Goal: Navigation & Orientation: Find specific page/section

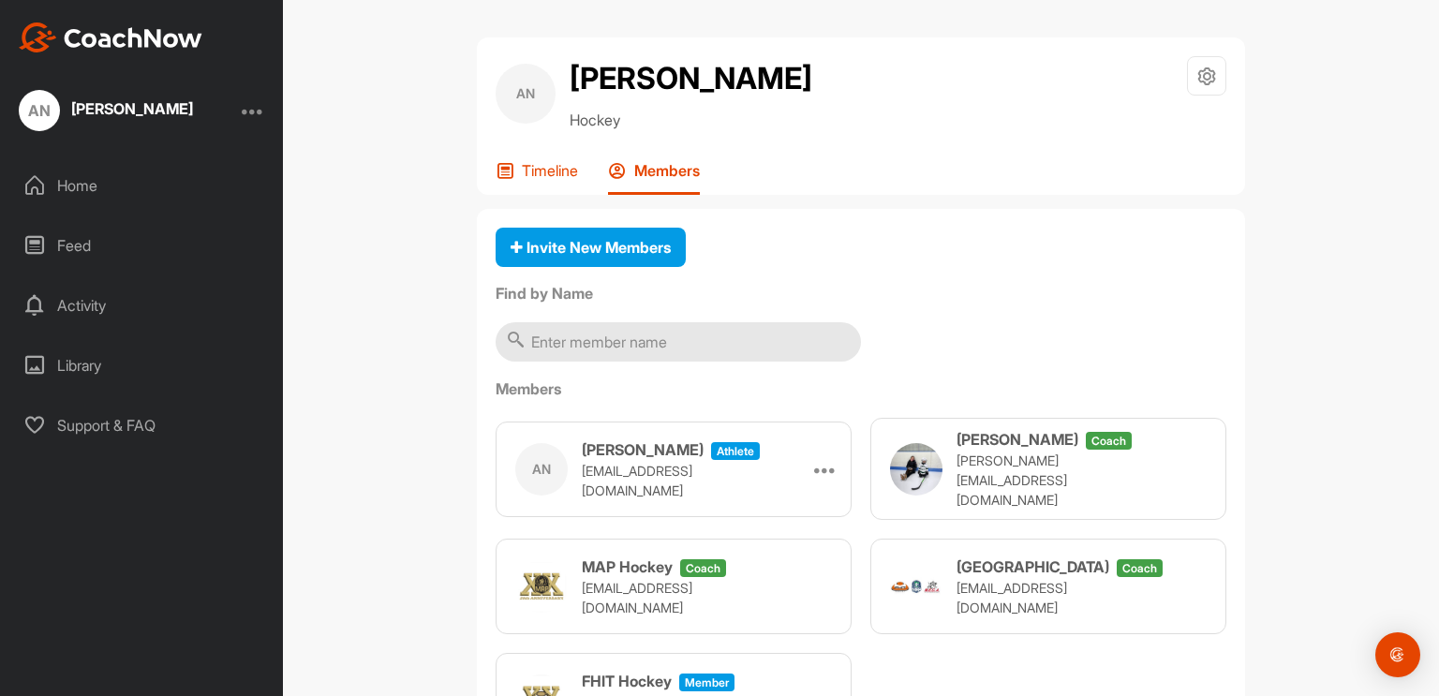
click at [532, 165] on p "Timeline" at bounding box center [550, 170] width 56 height 19
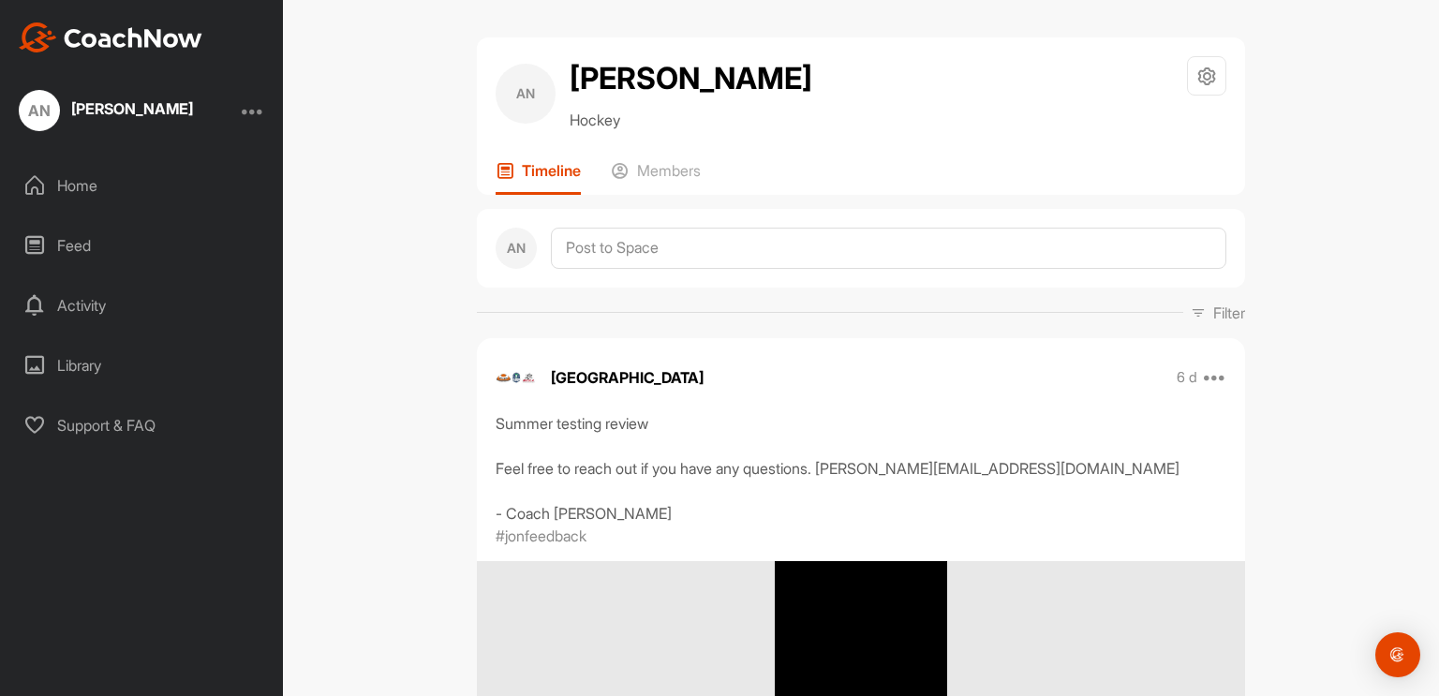
click at [161, 52] on div "AN [PERSON_NAME] Home Feed Activity Library Support & FAQ" at bounding box center [141, 348] width 283 height 696
click at [124, 25] on img at bounding box center [111, 37] width 184 height 30
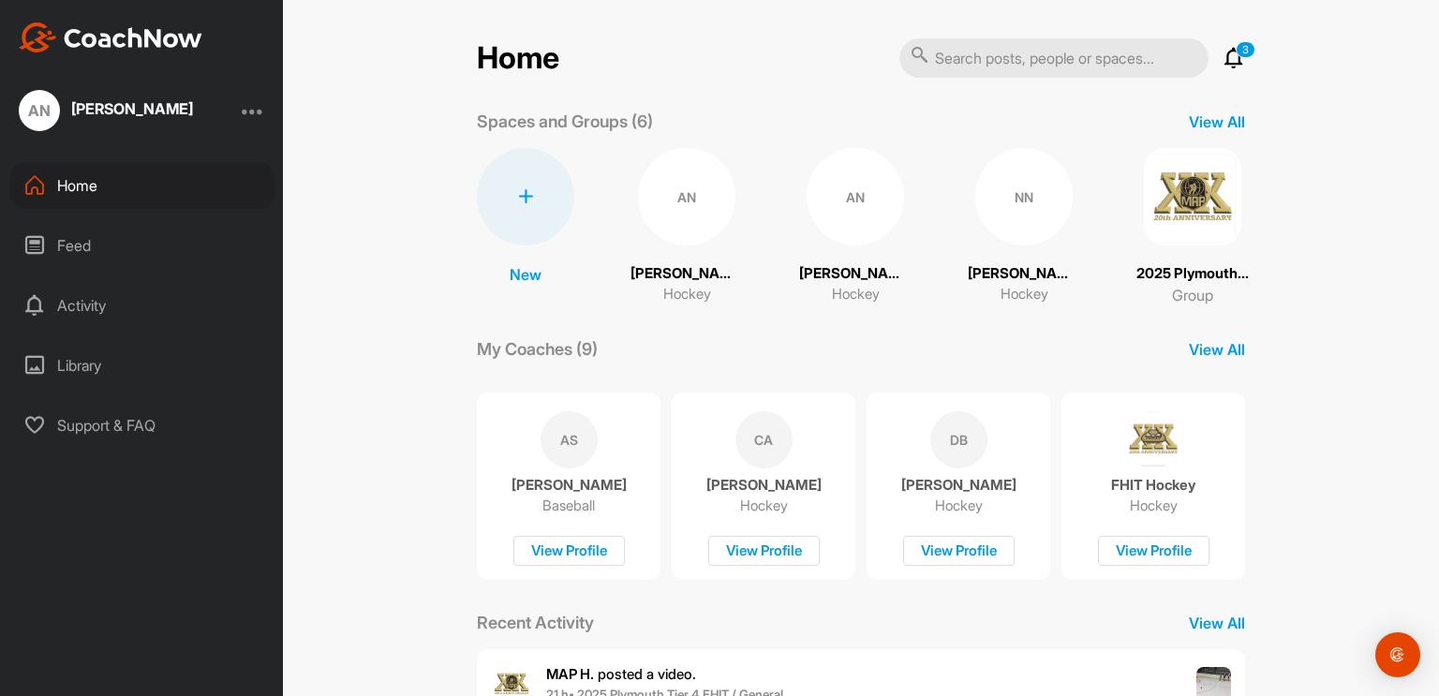
click at [1171, 218] on img at bounding box center [1192, 196] width 97 height 97
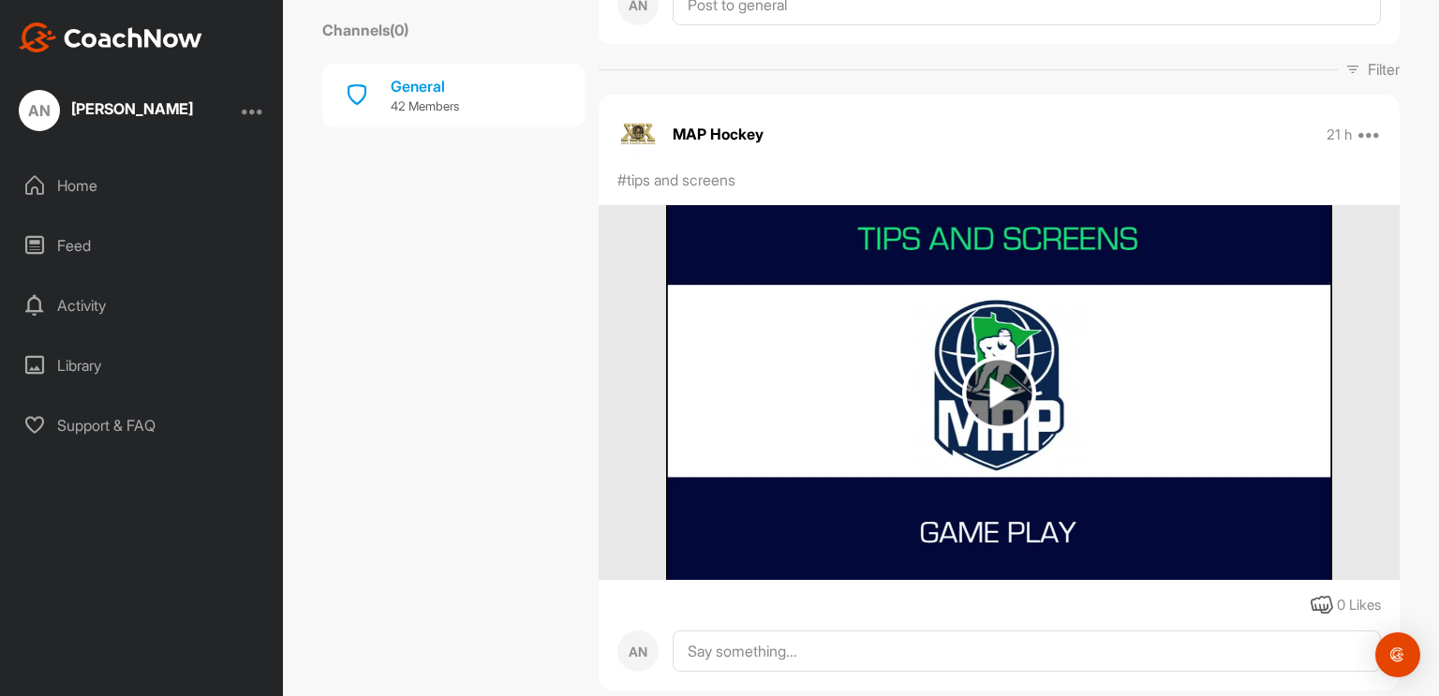
scroll to position [294, 0]
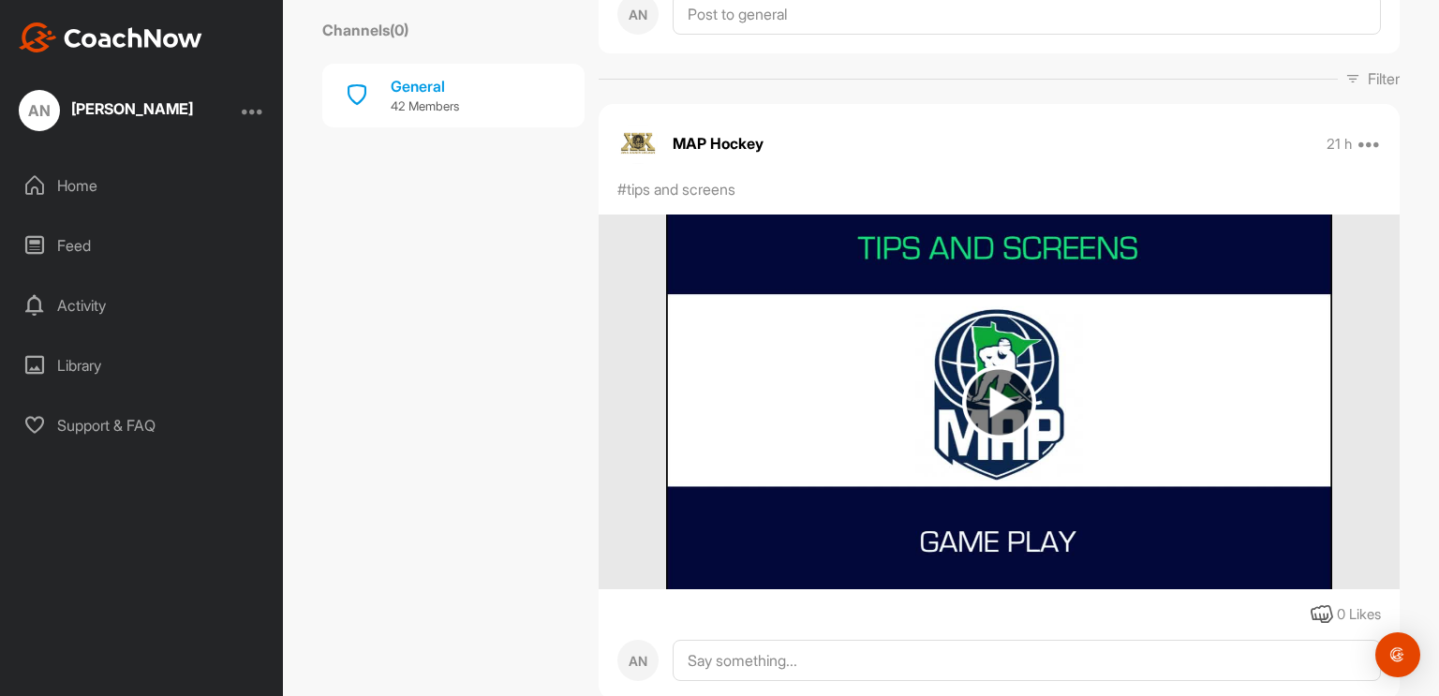
click at [993, 385] on img at bounding box center [999, 402] width 74 height 74
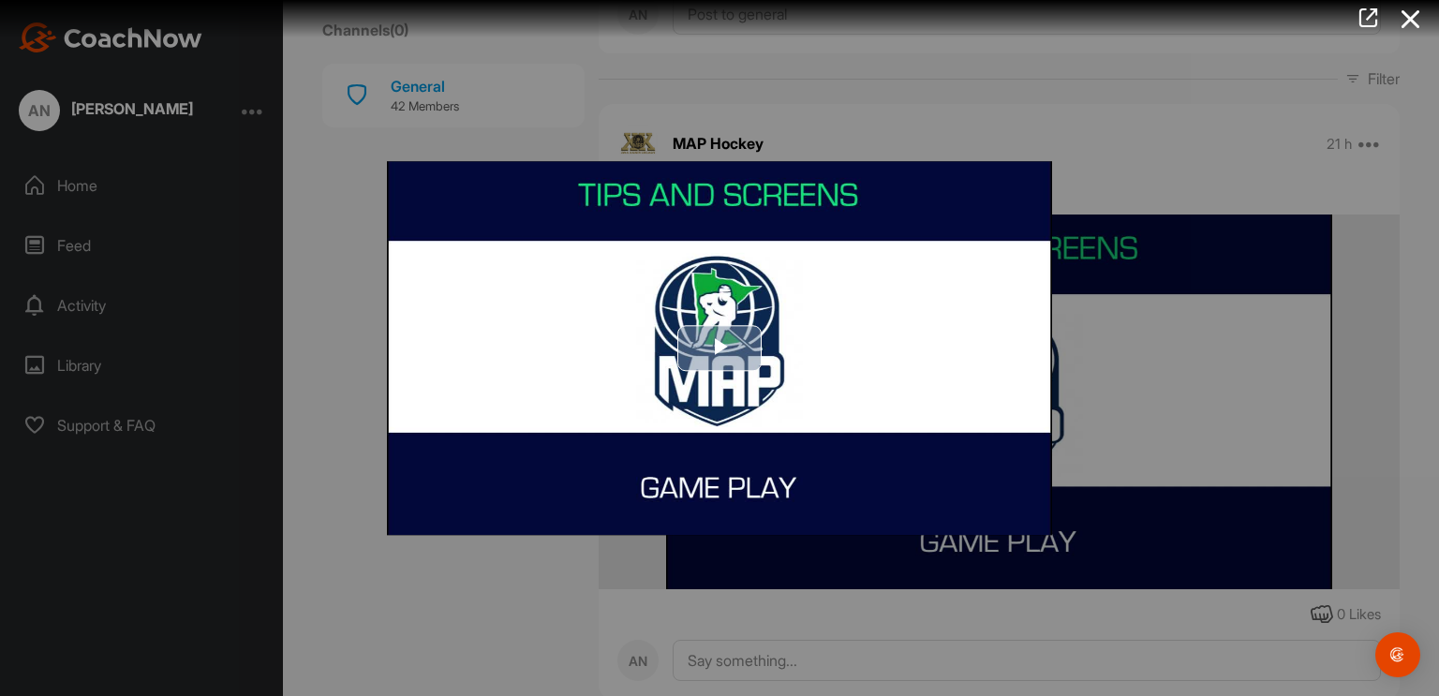
click at [764, 400] on img "Video Player" at bounding box center [719, 348] width 665 height 374
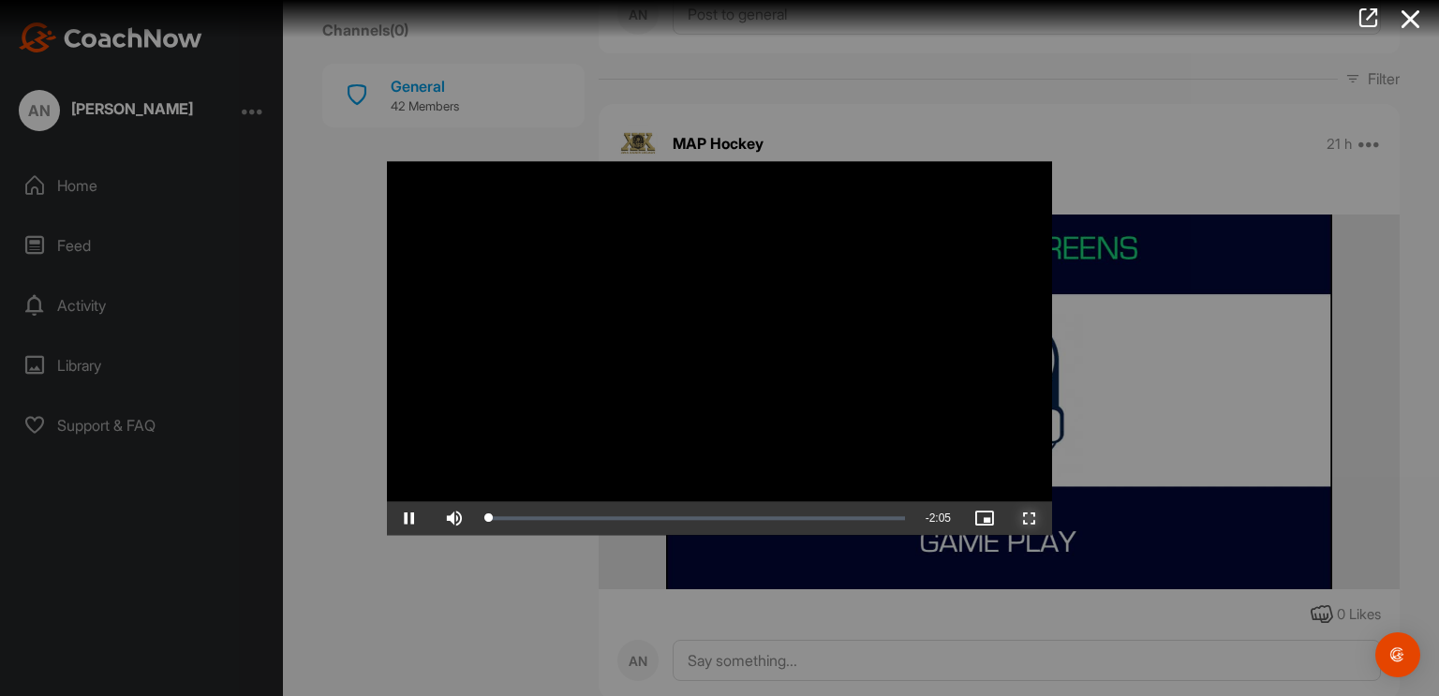
click at [1036, 518] on span "Video Player" at bounding box center [1029, 518] width 45 height 0
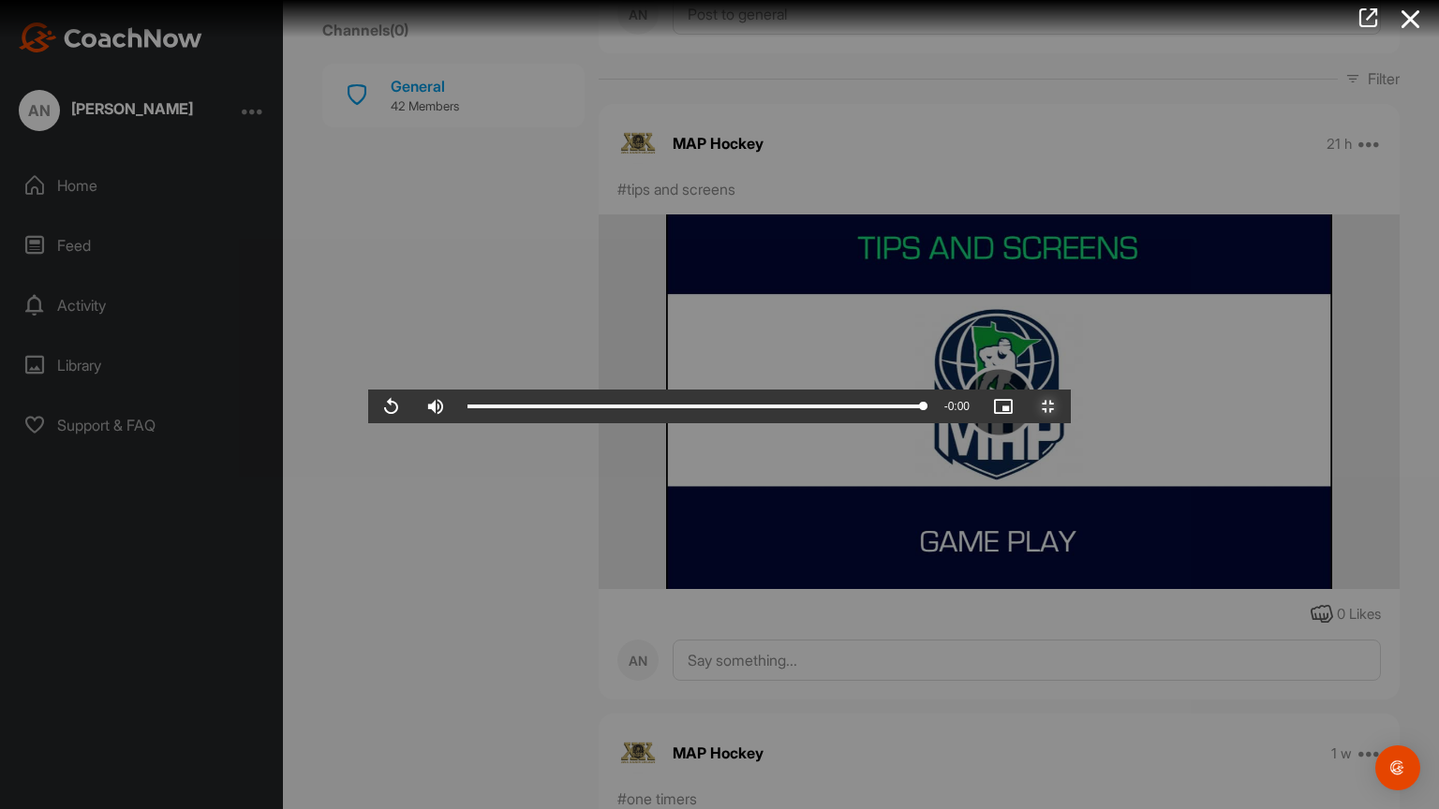
click at [1070, 406] on span "Video Player" at bounding box center [1047, 406] width 45 height 0
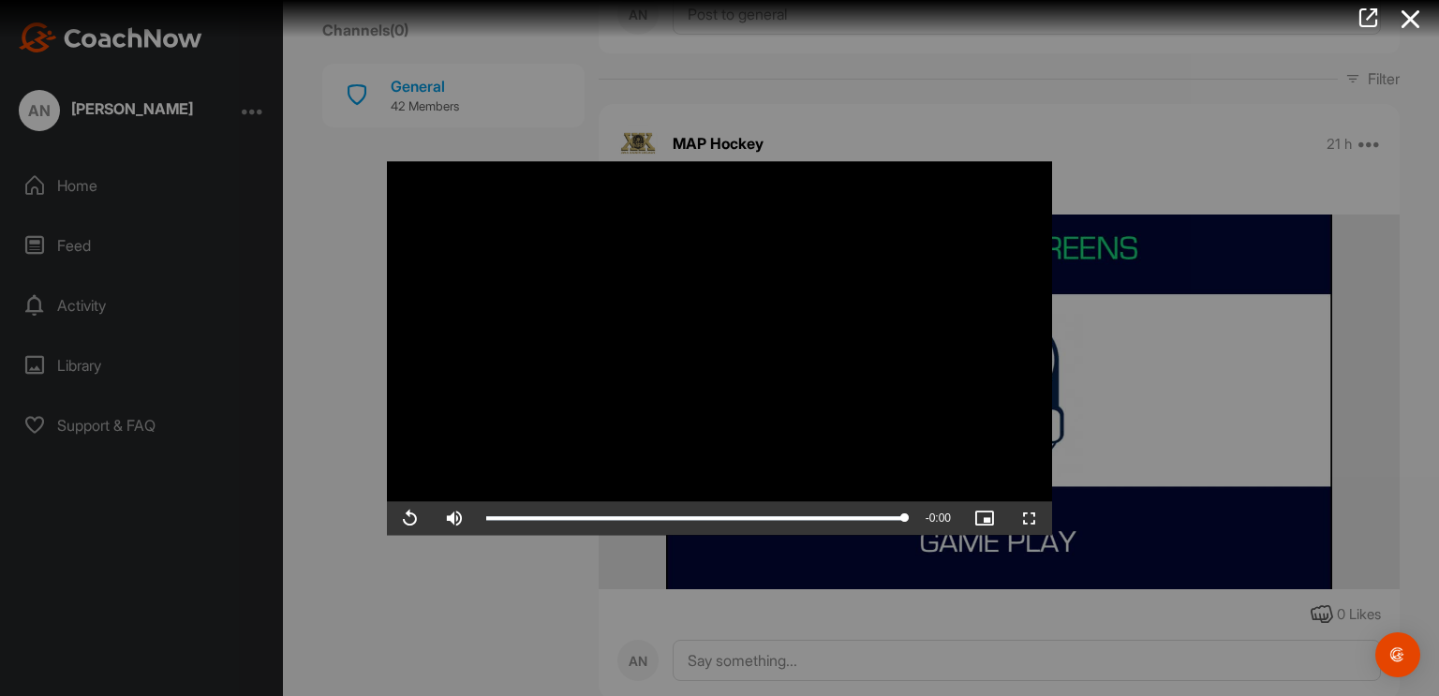
click at [1438, 356] on div at bounding box center [719, 348] width 1439 height 696
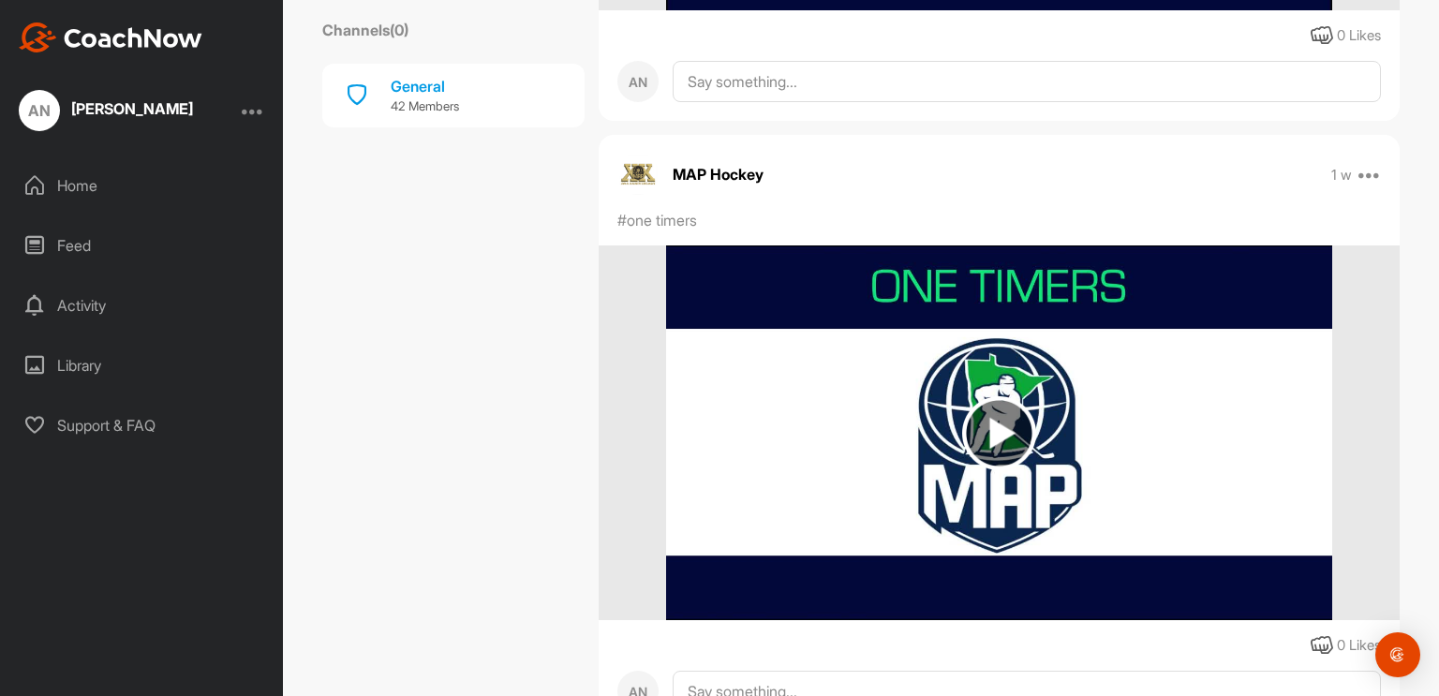
scroll to position [874, 0]
